Goal: Information Seeking & Learning: Learn about a topic

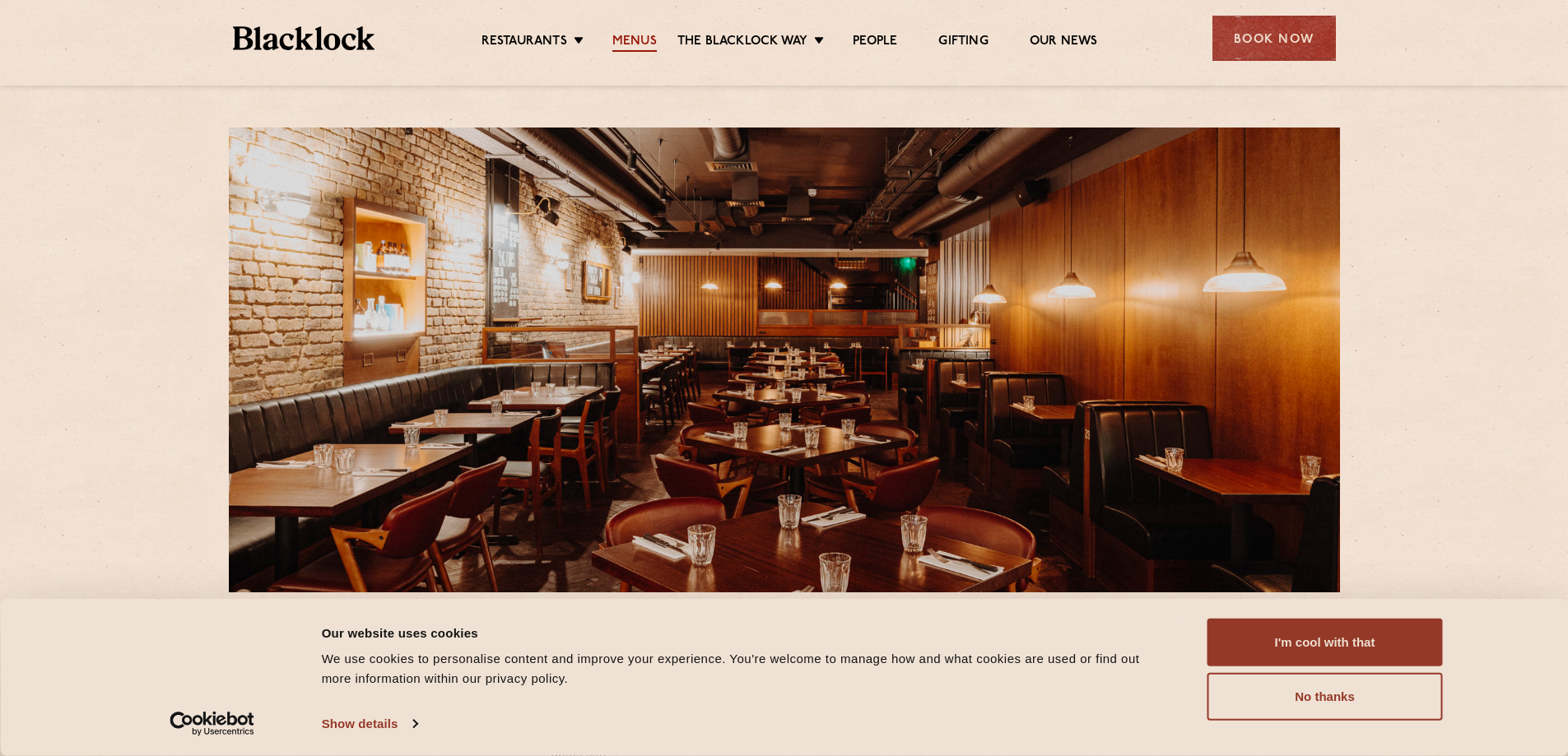
click at [625, 38] on link "Menus" at bounding box center [634, 43] width 45 height 18
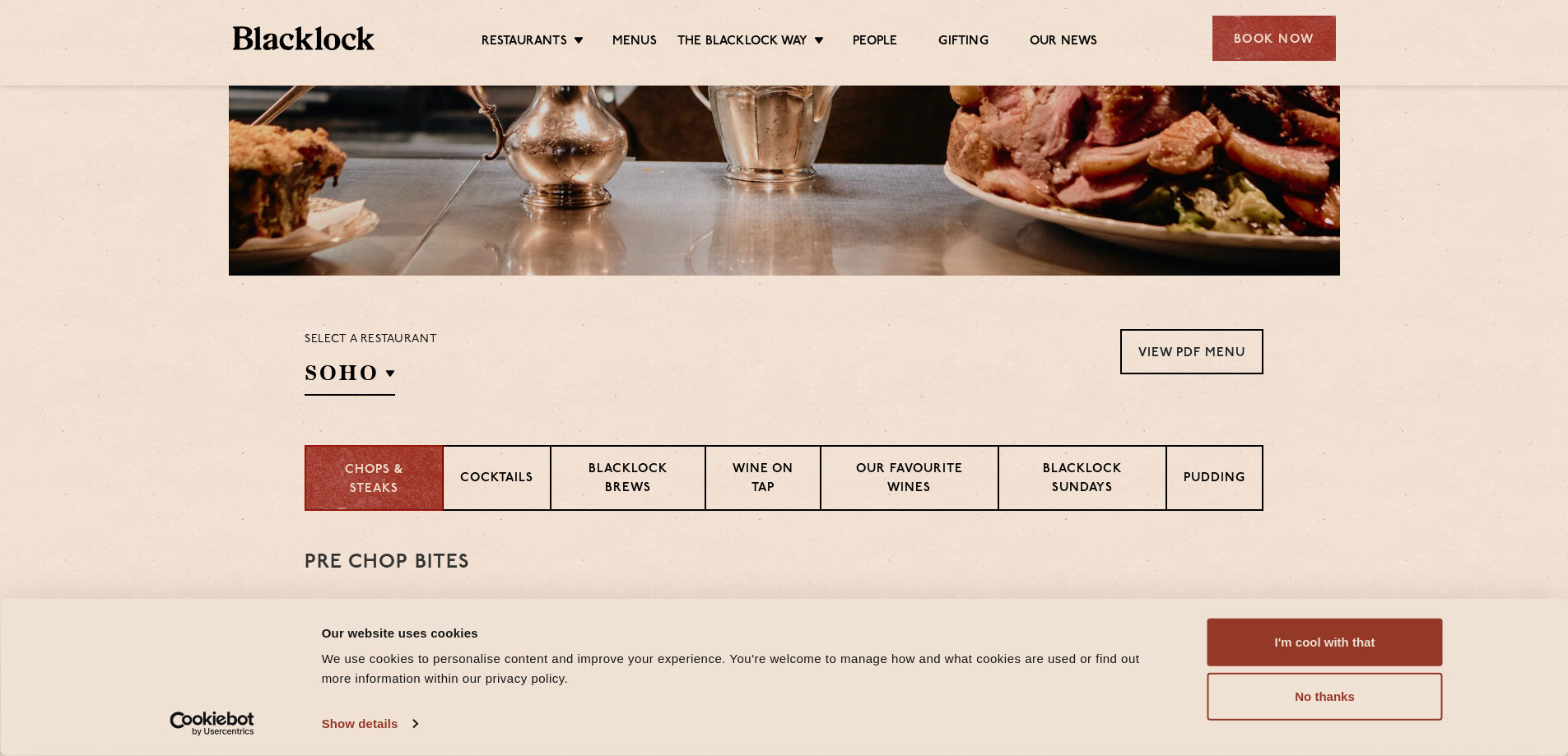
scroll to position [329, 0]
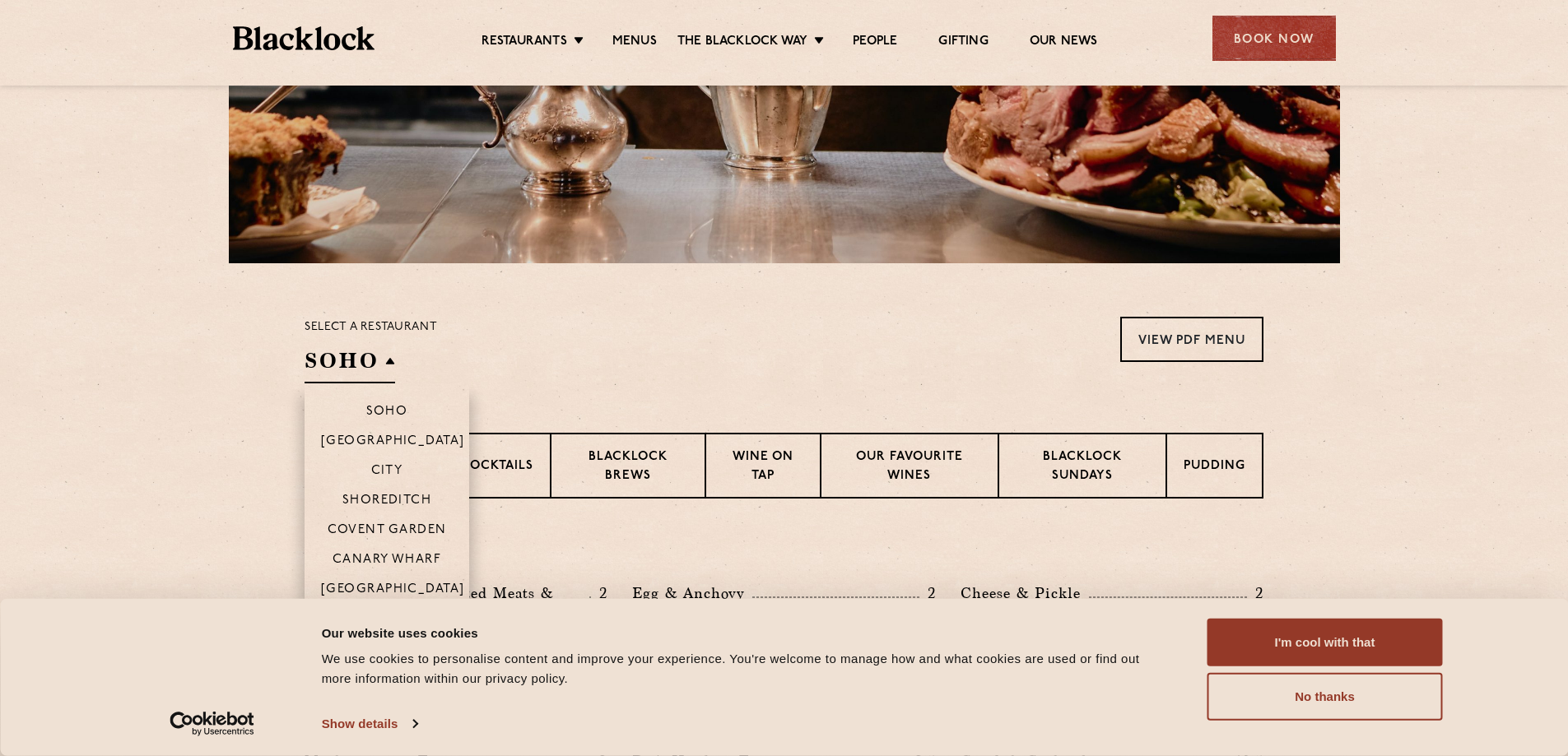
click at [390, 353] on h2 "SOHO" at bounding box center [350, 365] width 91 height 37
click at [382, 527] on p "Covent Garden" at bounding box center [387, 531] width 120 height 17
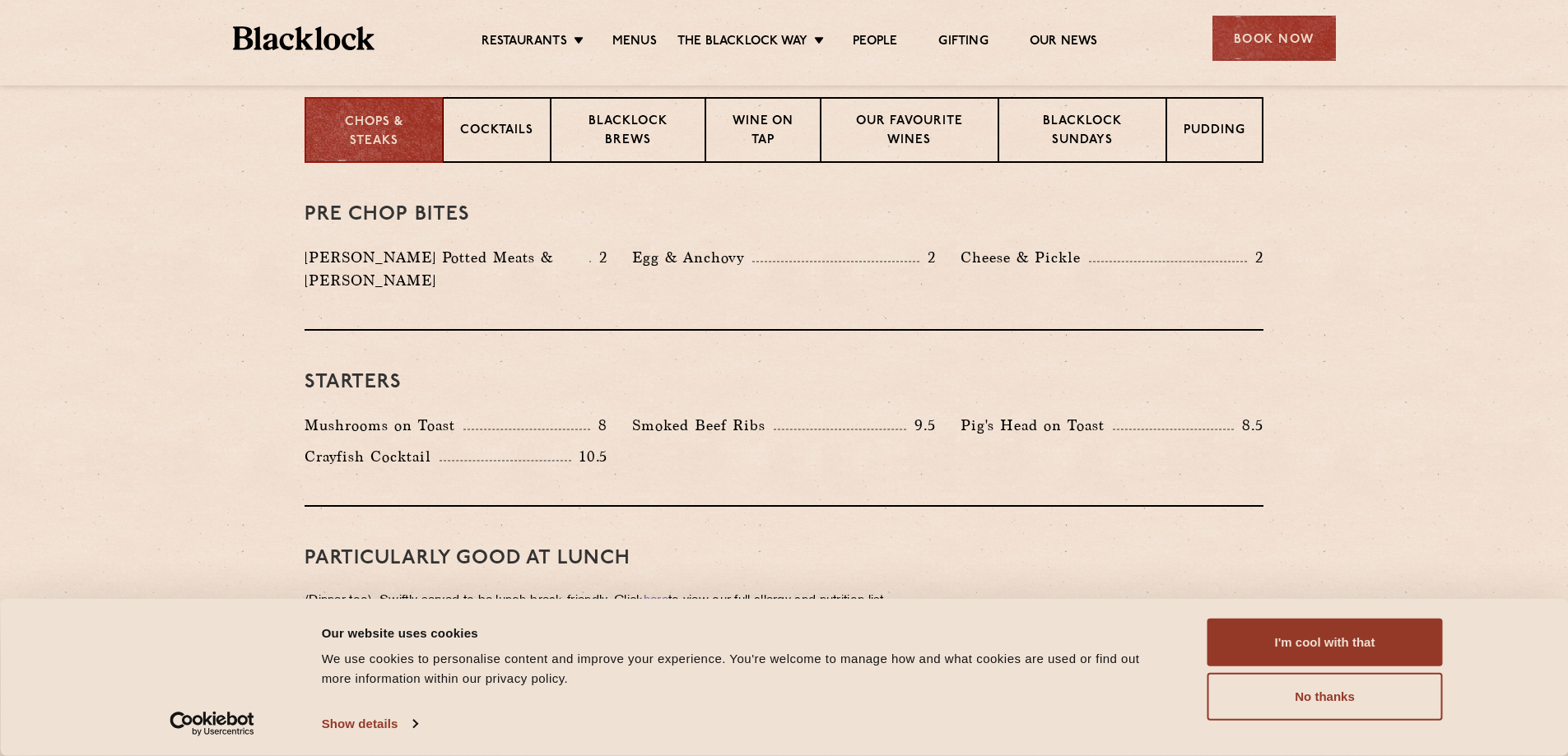
scroll to position [658, 0]
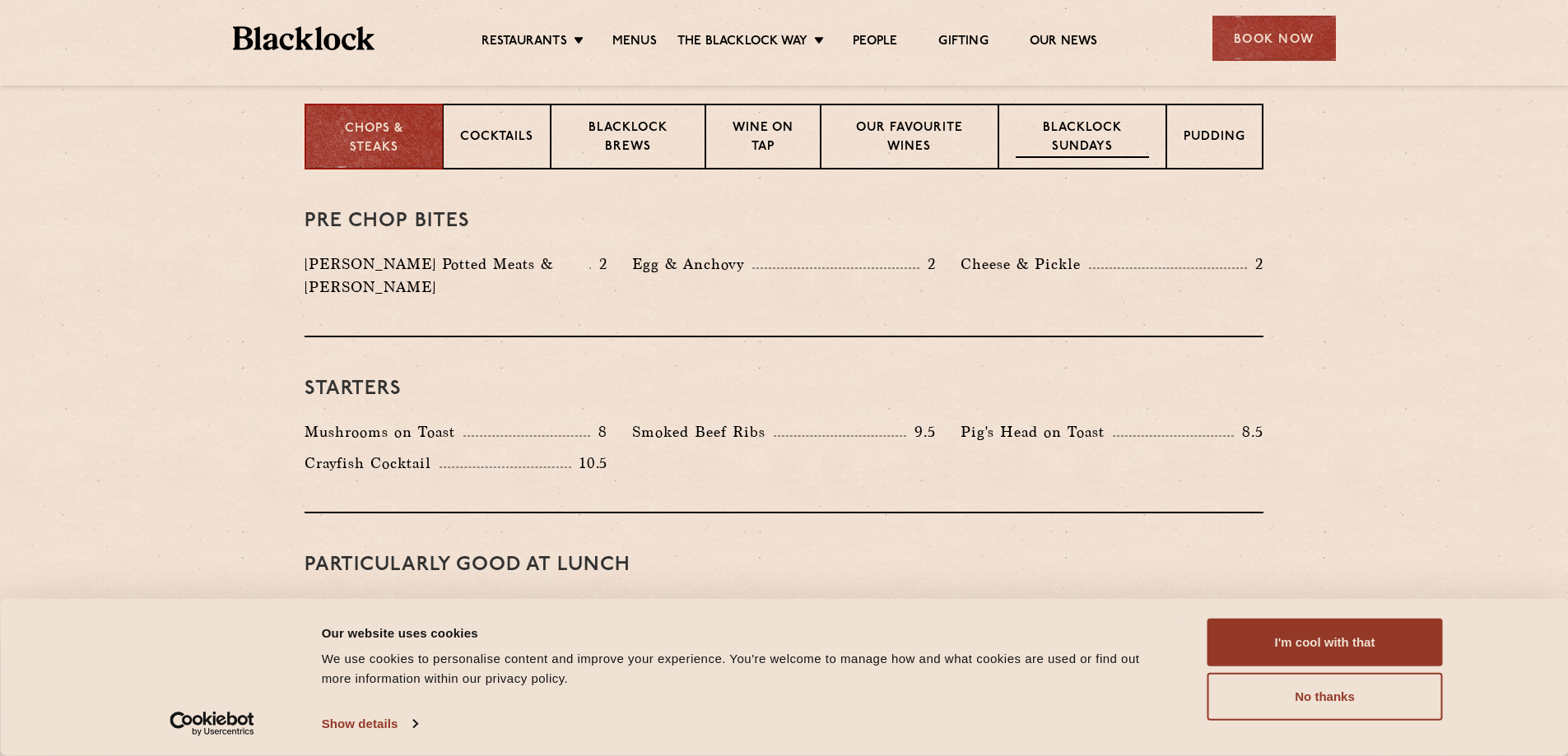
click at [1075, 124] on p "Blacklock Sundays" at bounding box center [1082, 139] width 134 height 38
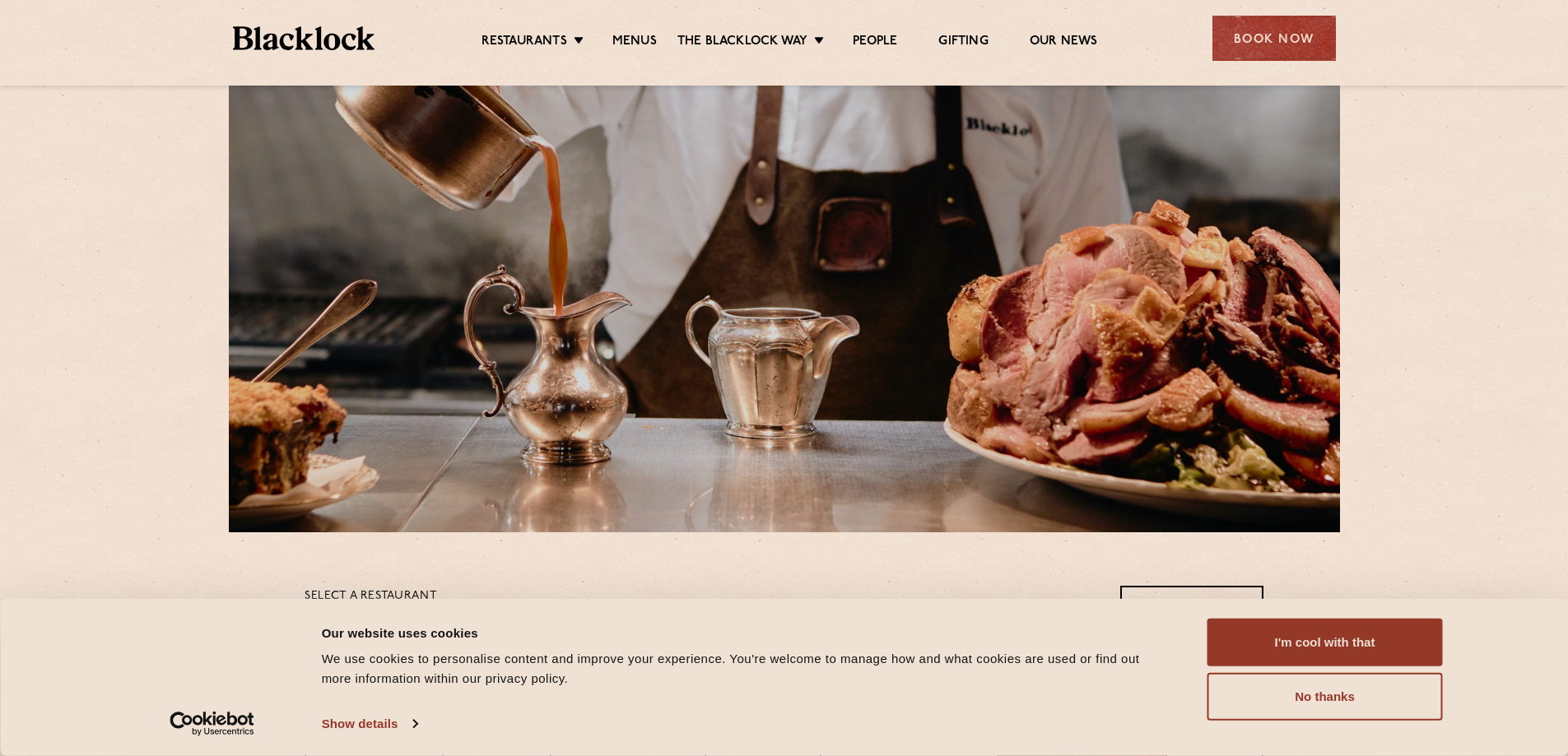
scroll to position [0, 0]
